Goal: Book appointment/travel/reservation

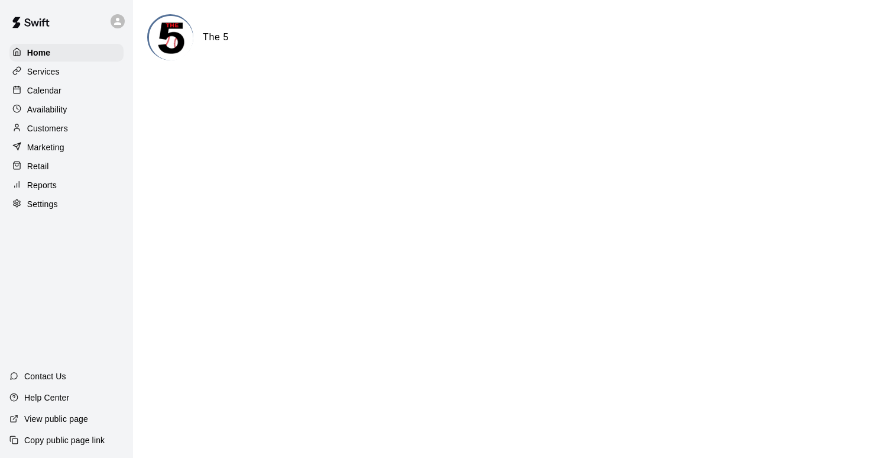
click at [48, 95] on p "Calendar" at bounding box center [44, 91] width 34 height 12
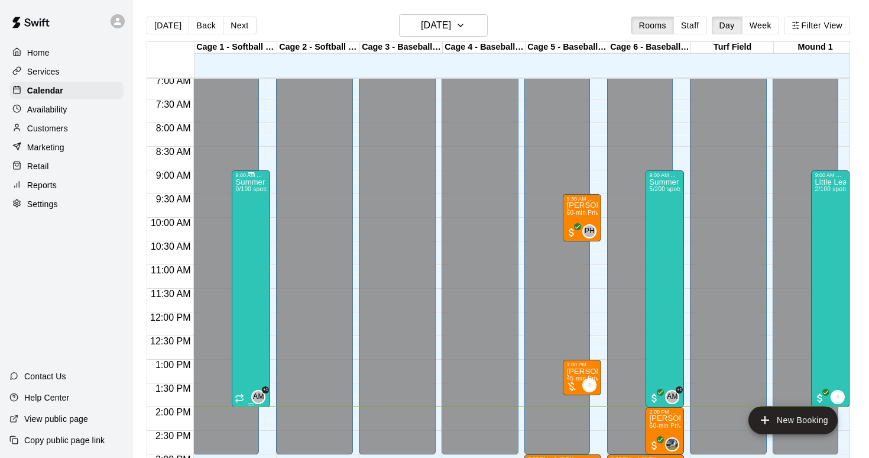
scroll to position [335, 0]
click at [666, 289] on div "Summer Camp 2025 - DAY RATE 5/200 spots" at bounding box center [664, 406] width 31 height 458
click at [659, 213] on img "edit" at bounding box center [662, 218] width 14 height 14
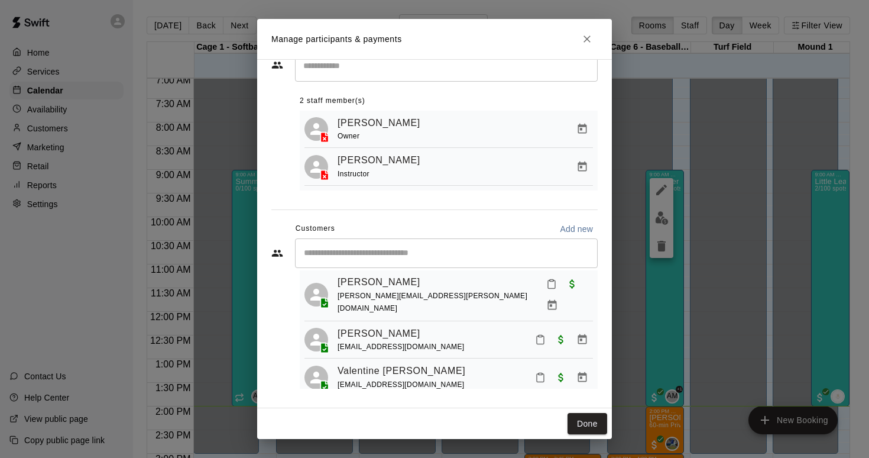
scroll to position [99, 0]
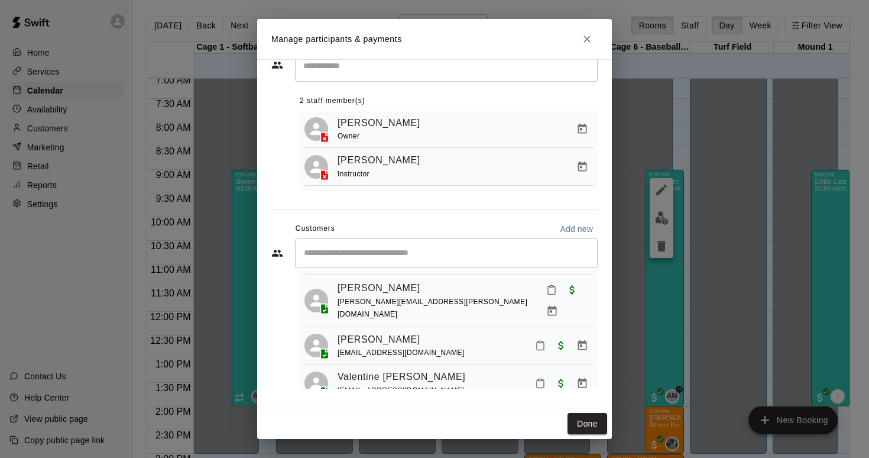
click at [442, 250] on input "Start typing to search customers..." at bounding box center [446, 253] width 292 height 12
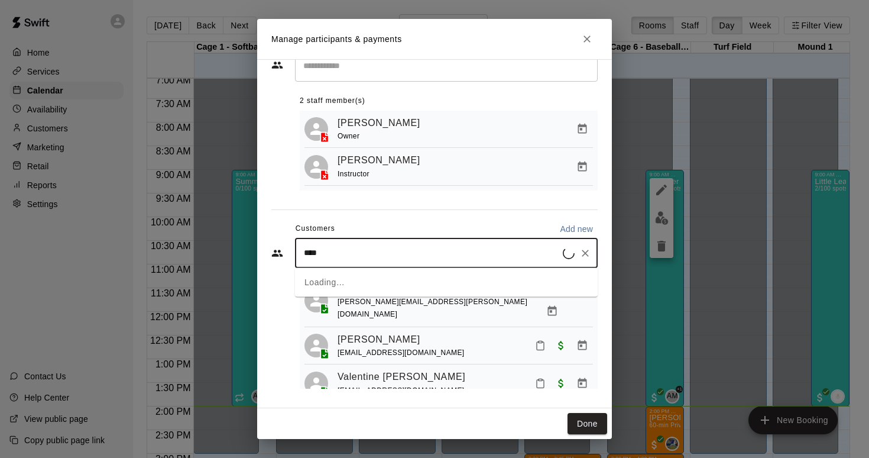
type input "*****"
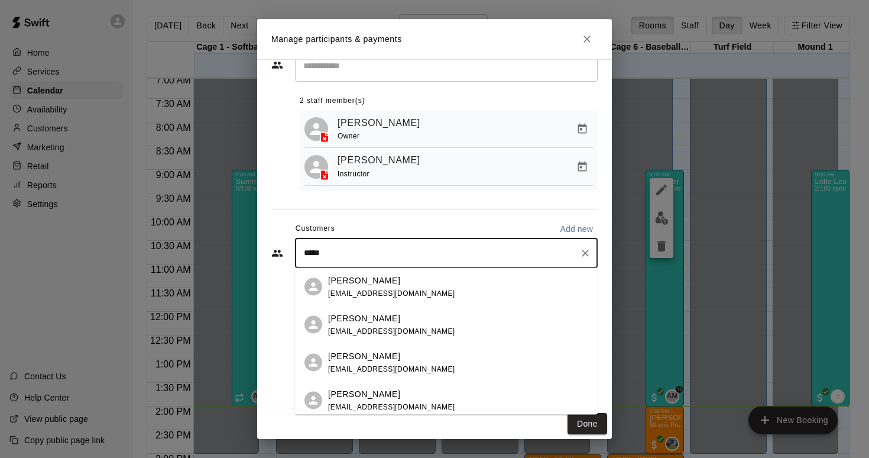
click at [401, 320] on div "[PERSON_NAME]" at bounding box center [391, 318] width 127 height 12
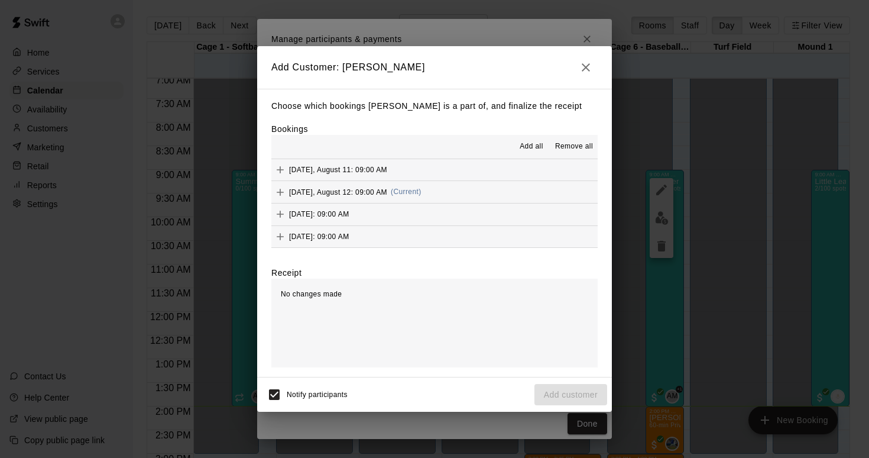
click at [342, 191] on span "[DATE], August 12: 09:00 AM" at bounding box center [338, 191] width 98 height 8
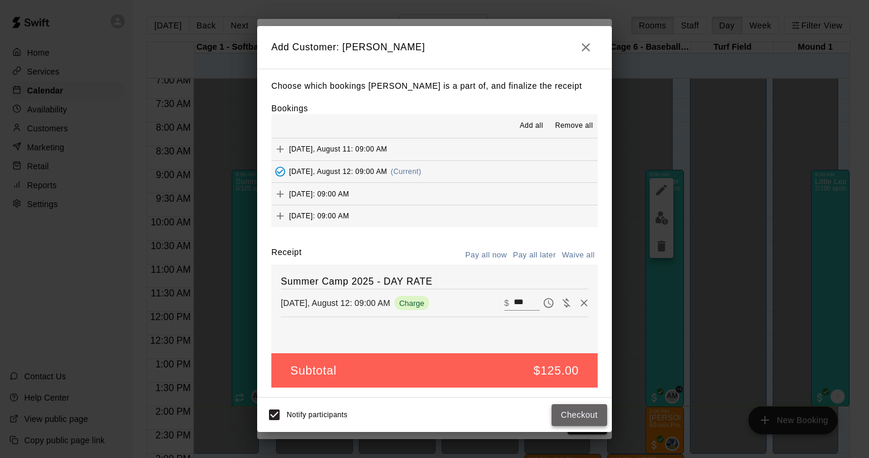
click at [572, 411] on button "Checkout" at bounding box center [580, 415] width 56 height 22
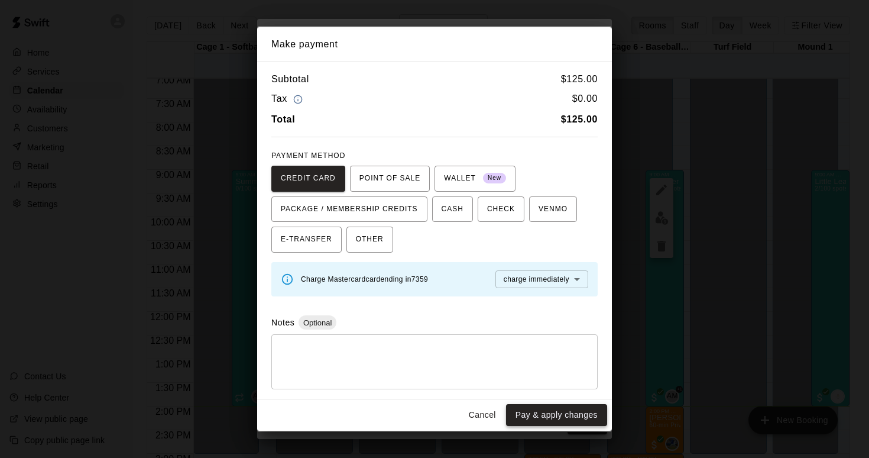
click at [547, 413] on button "Pay & apply changes" at bounding box center [556, 415] width 101 height 22
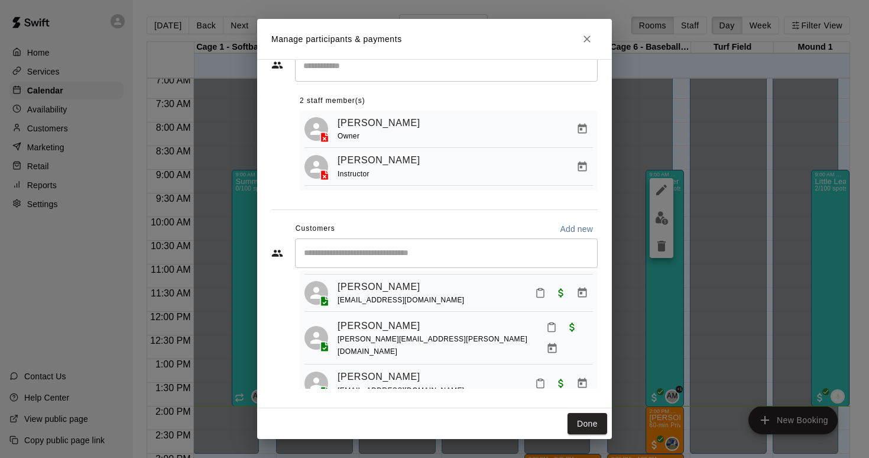
click at [445, 259] on div "​" at bounding box center [446, 253] width 303 height 30
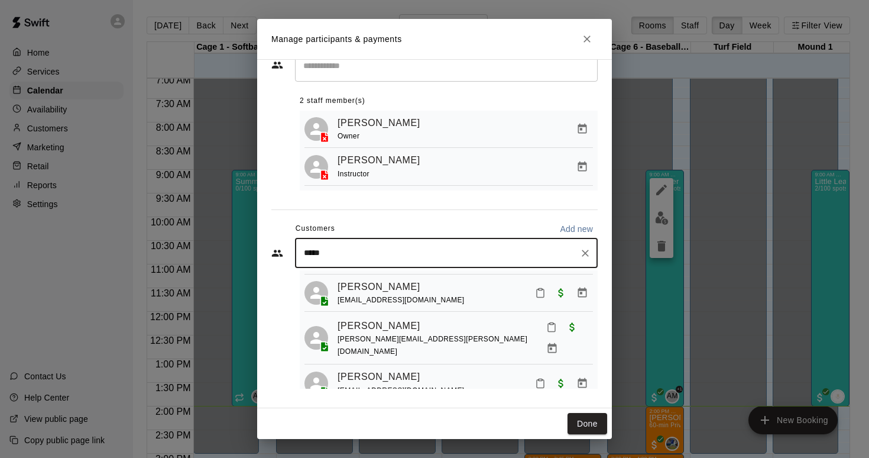
type input "******"
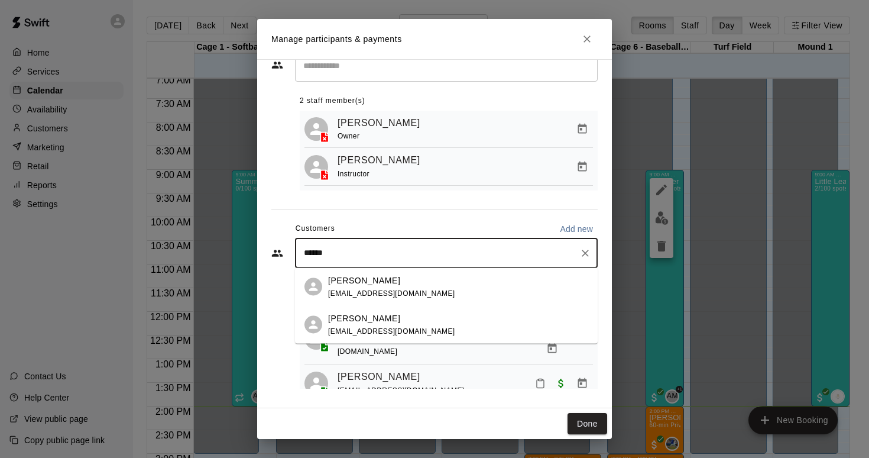
click at [400, 284] on p "[PERSON_NAME]" at bounding box center [364, 280] width 72 height 12
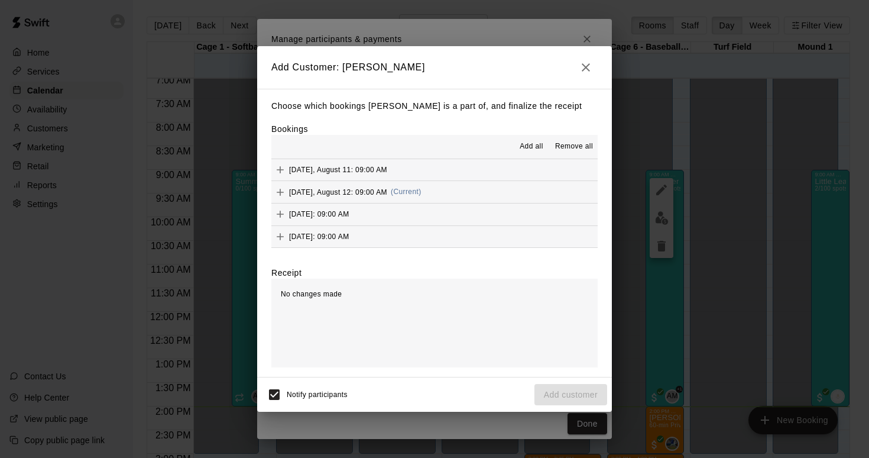
click at [387, 192] on span "[DATE], August 12: 09:00 AM" at bounding box center [338, 191] width 98 height 8
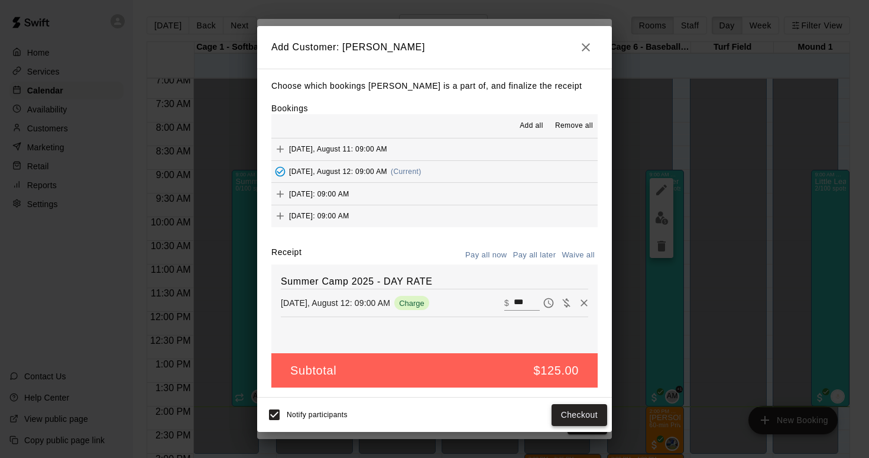
click at [571, 417] on button "Checkout" at bounding box center [580, 415] width 56 height 22
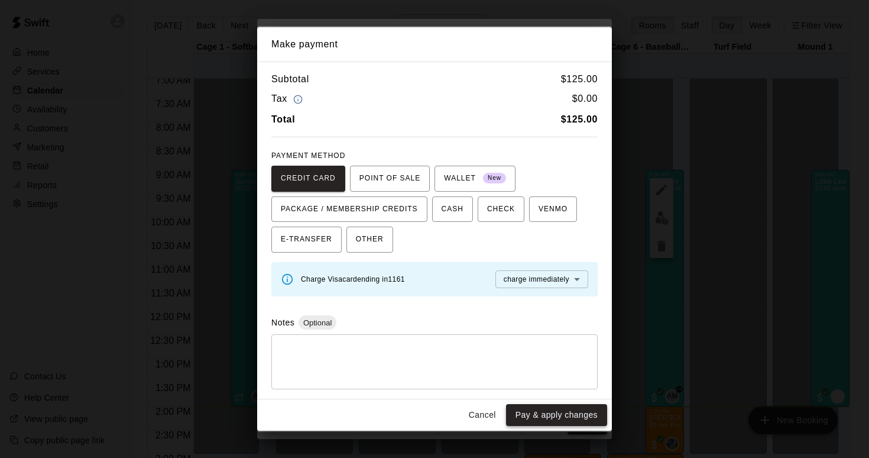
click at [554, 417] on button "Pay & apply changes" at bounding box center [556, 415] width 101 height 22
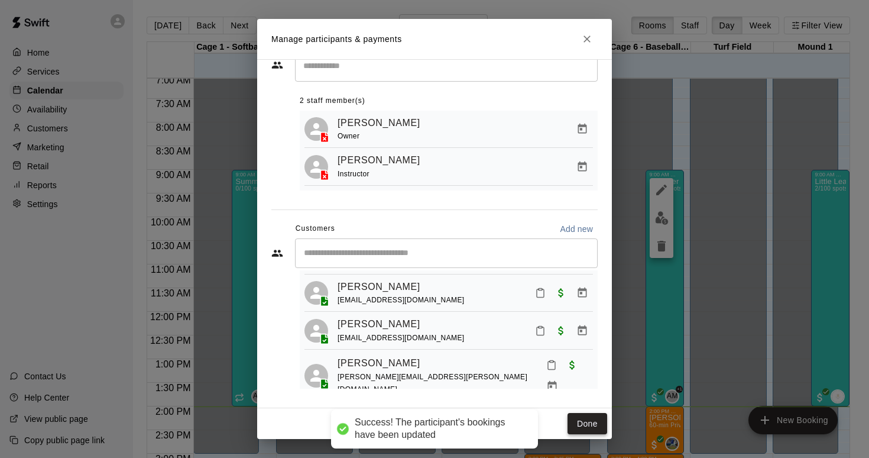
click at [586, 420] on button "Done" at bounding box center [588, 424] width 40 height 22
